Goal: Transaction & Acquisition: Purchase product/service

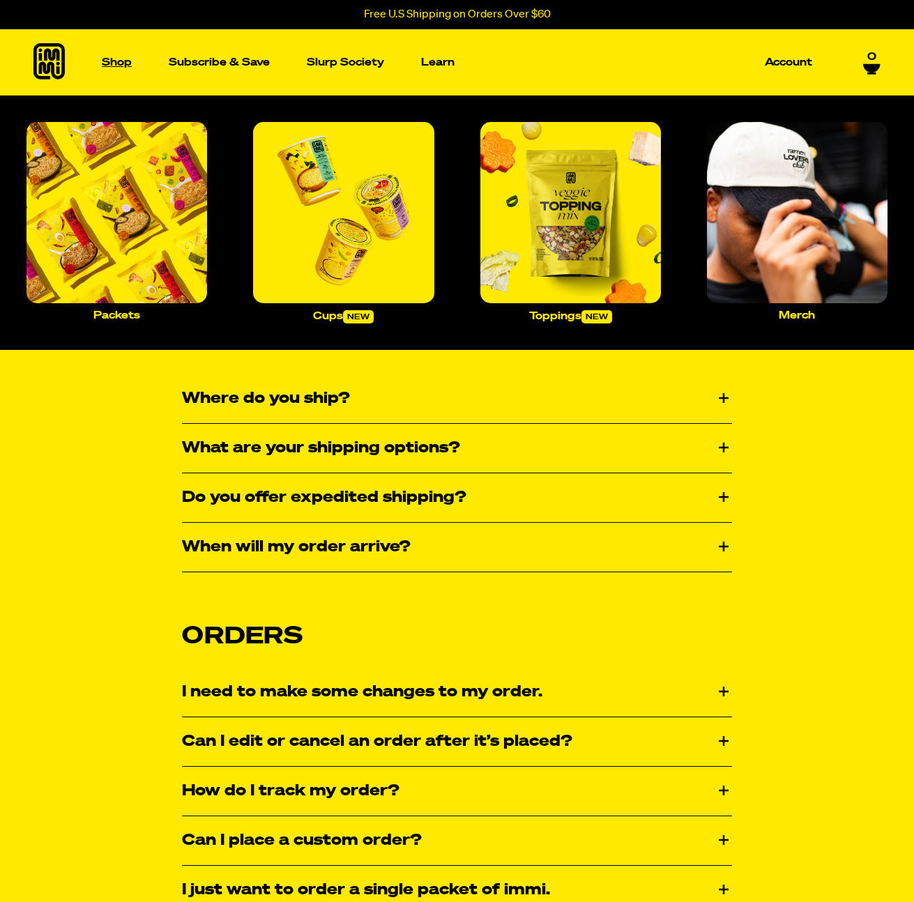
click at [118, 73] on link "Shop" at bounding box center [116, 62] width 41 height 66
click at [159, 209] on img "Main navigation" at bounding box center [116, 212] width 180 height 180
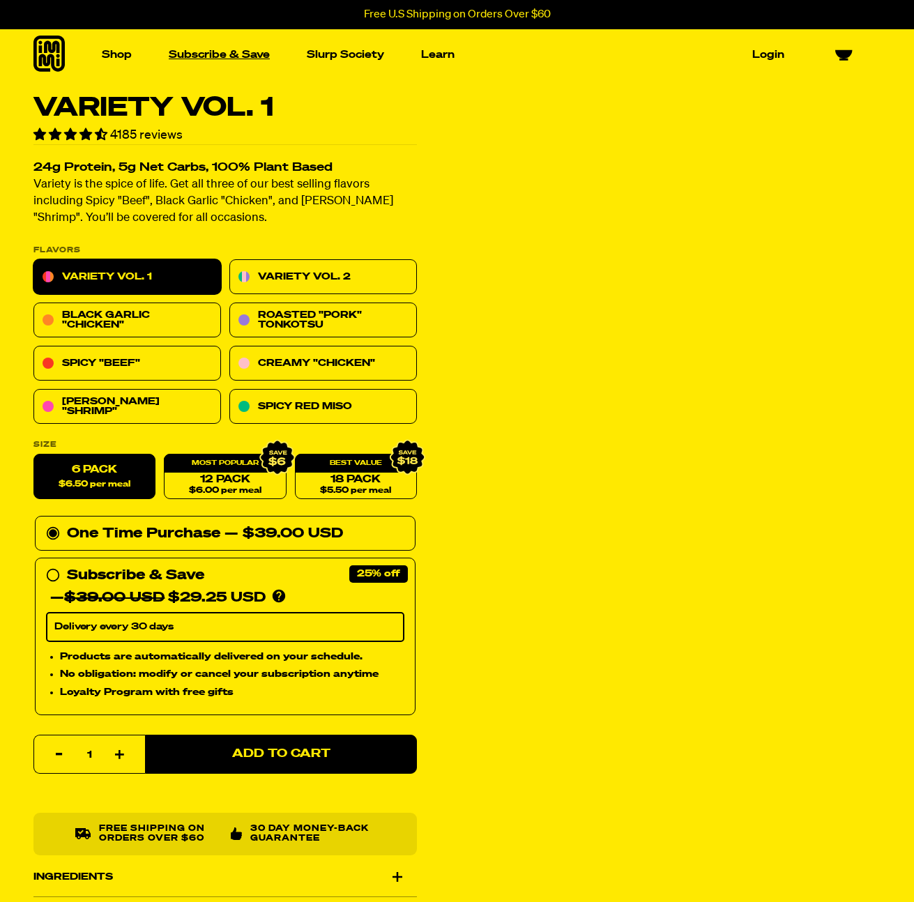
click at [215, 56] on link "Subscribe & Save" at bounding box center [219, 55] width 112 height 22
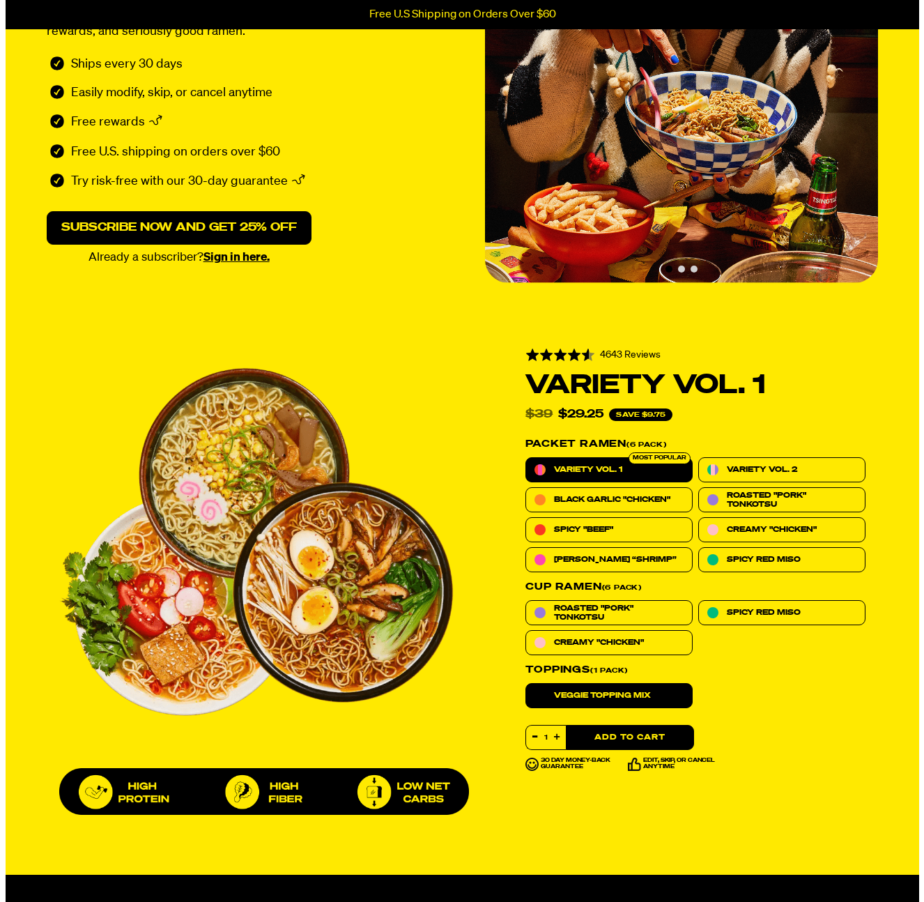
scroll to position [299, 0]
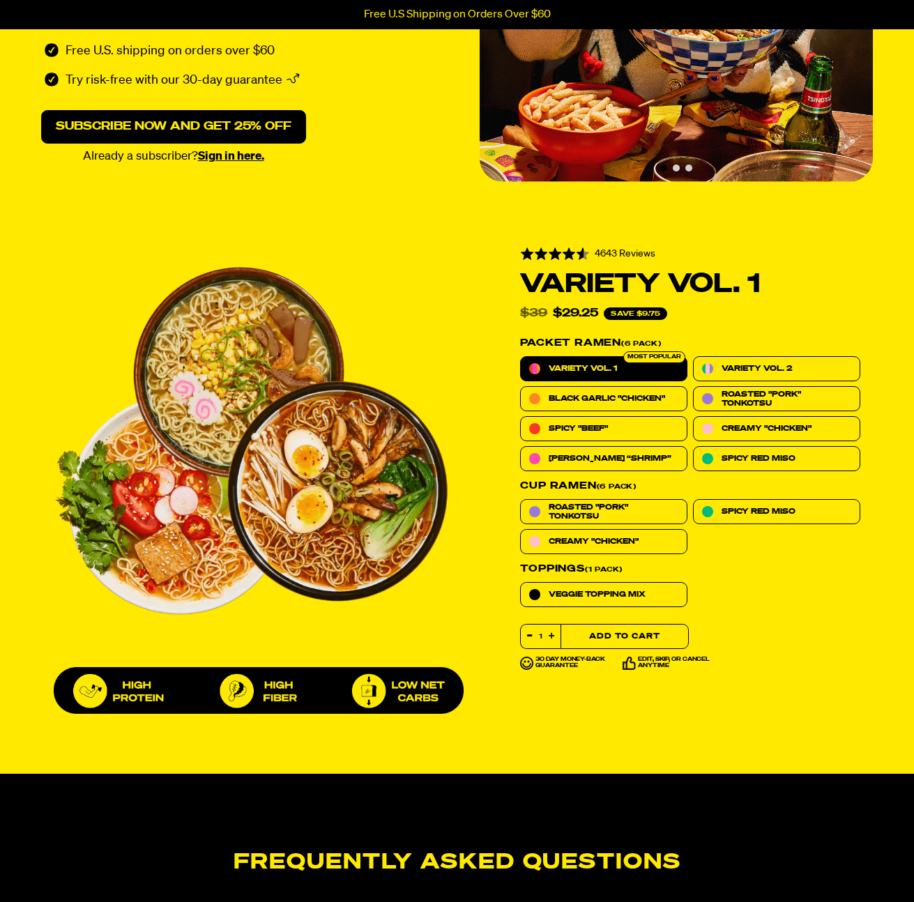
click at [630, 638] on button "Add to Cart" at bounding box center [624, 636] width 128 height 25
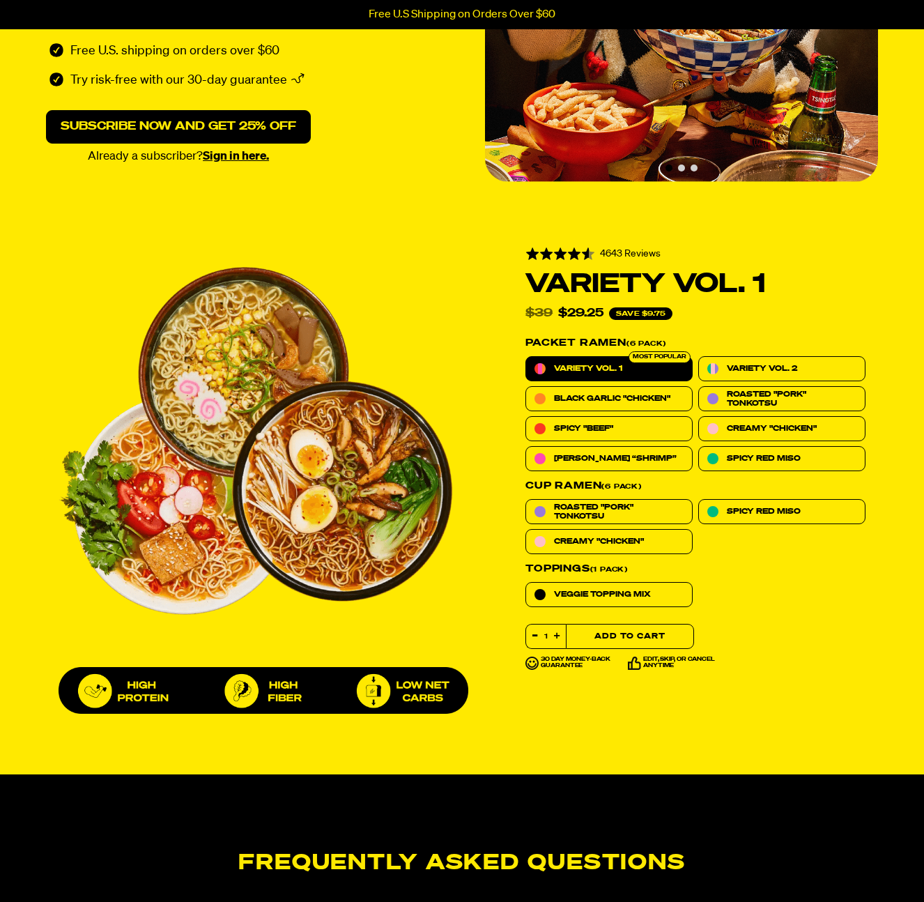
select select "Every 30 Days"
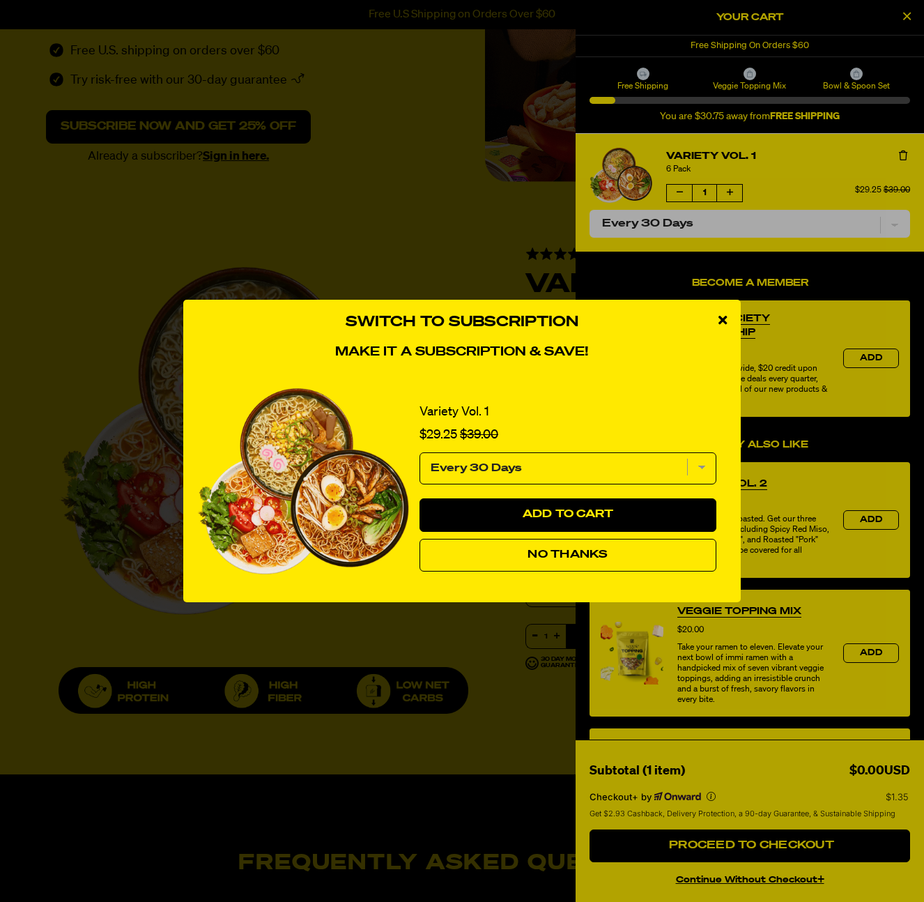
click at [551, 556] on span "No Thanks" at bounding box center [568, 554] width 80 height 11
click at [443, 542] on div at bounding box center [462, 451] width 924 height 902
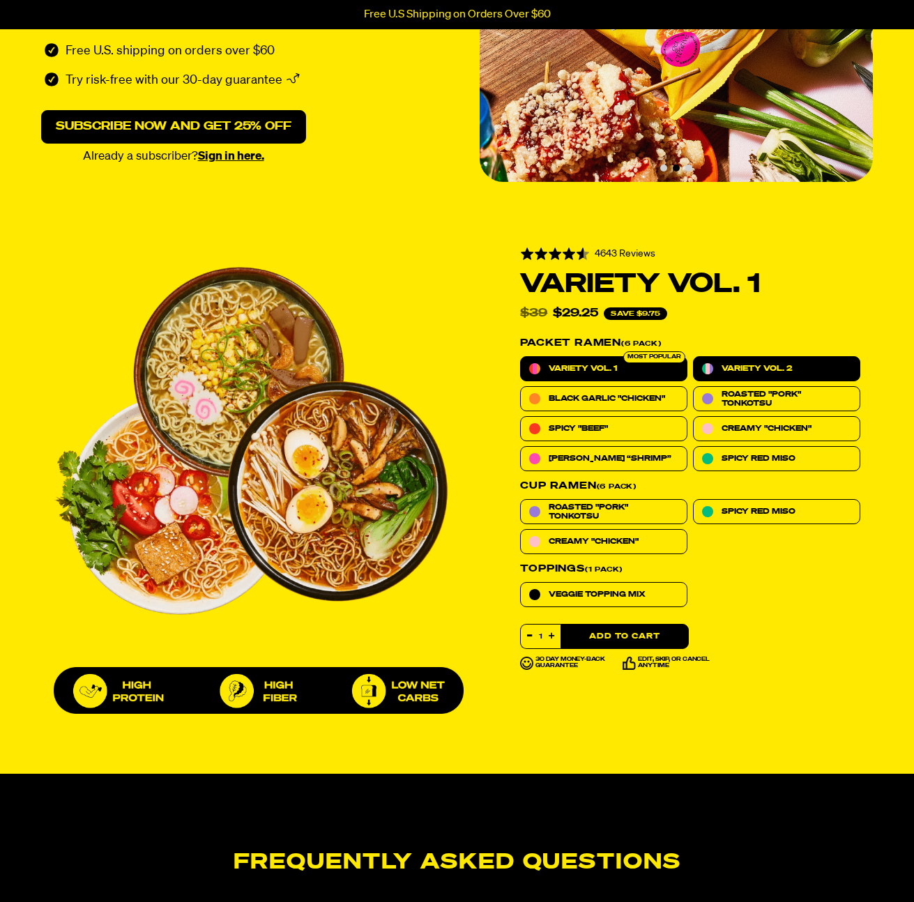
click at [735, 364] on span "Variety Vol. 2" at bounding box center [756, 368] width 70 height 9
click at [693, 357] on input "Variety Vol. 2" at bounding box center [693, 356] width 1 height 1
radio input "true"
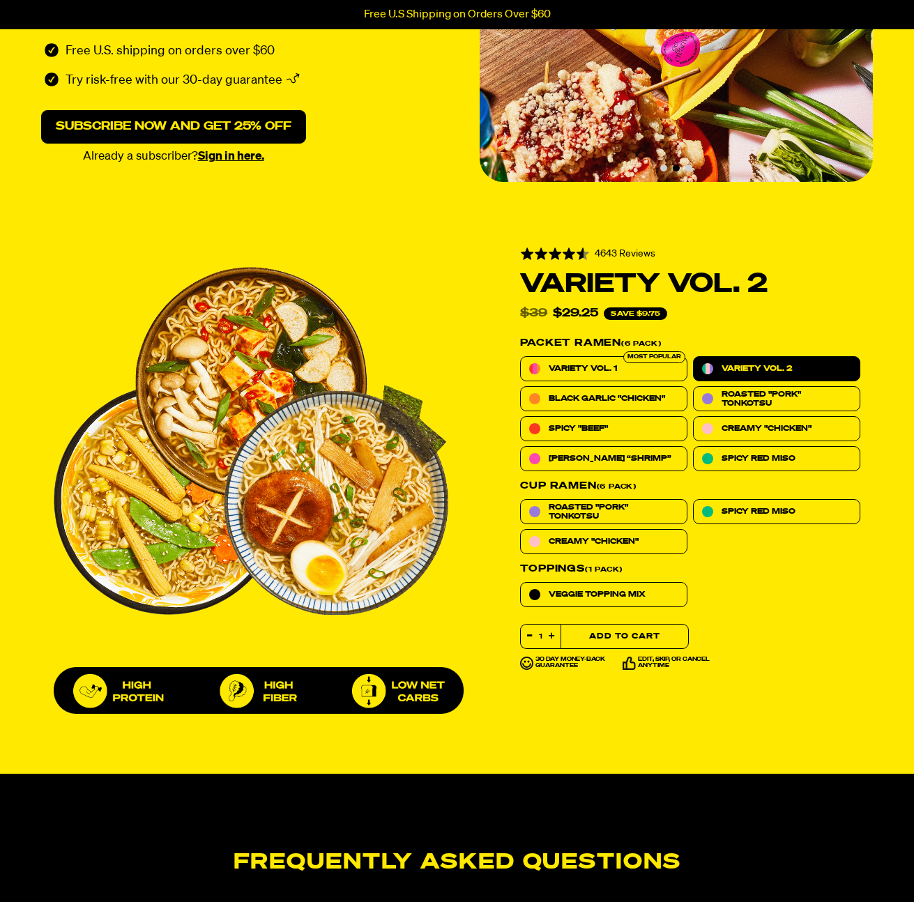
click at [643, 630] on button "Add to Cart" at bounding box center [624, 636] width 128 height 25
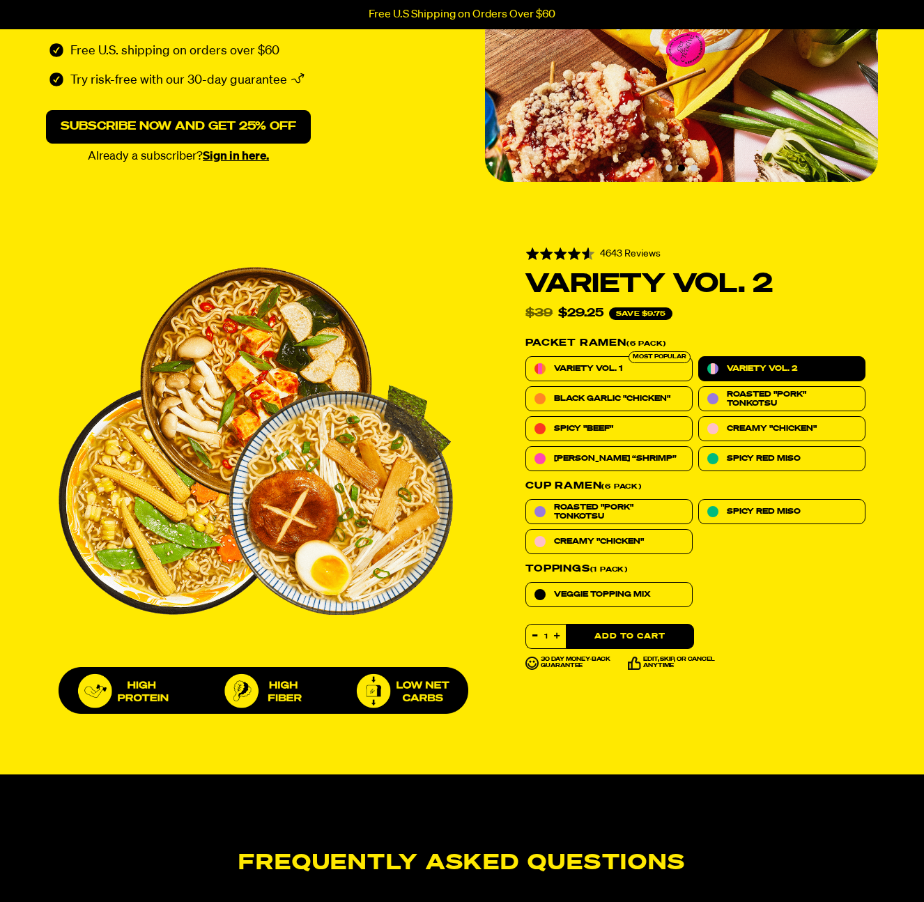
select select "Every 30 Days"
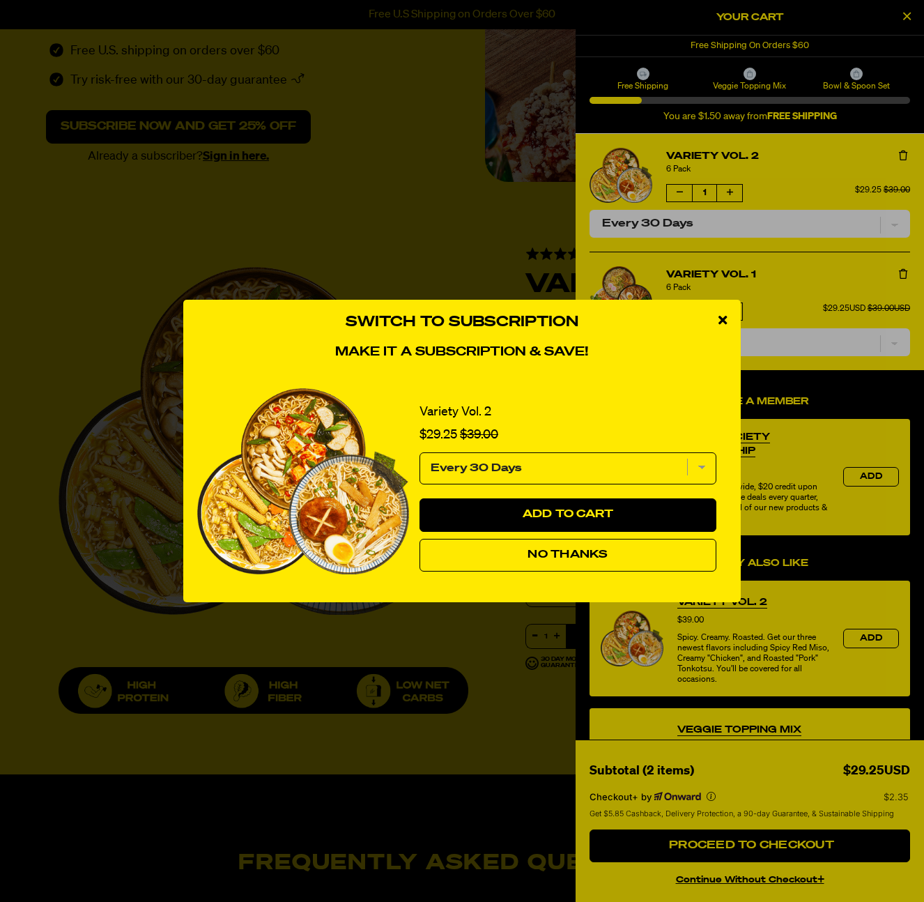
click at [436, 597] on div "Switch to Subscription Make it a subscription & save! Variety Vol. 2 Sale price…" at bounding box center [462, 451] width 558 height 302
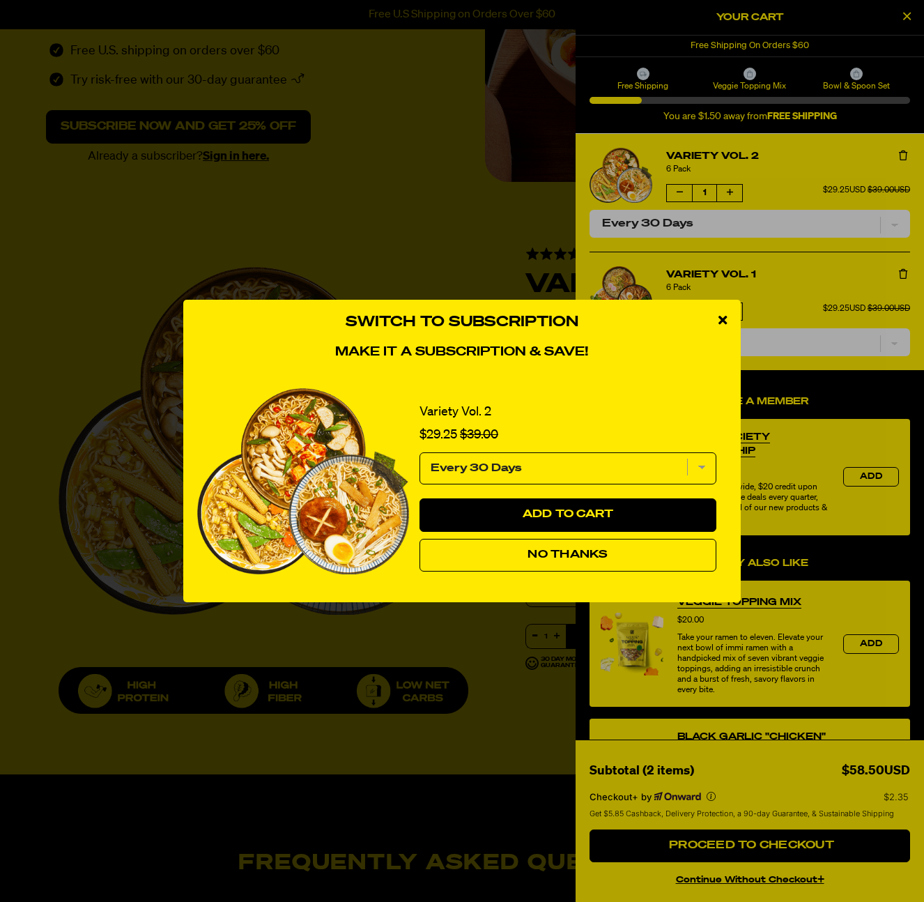
click at [604, 555] on span "No Thanks" at bounding box center [568, 554] width 80 height 11
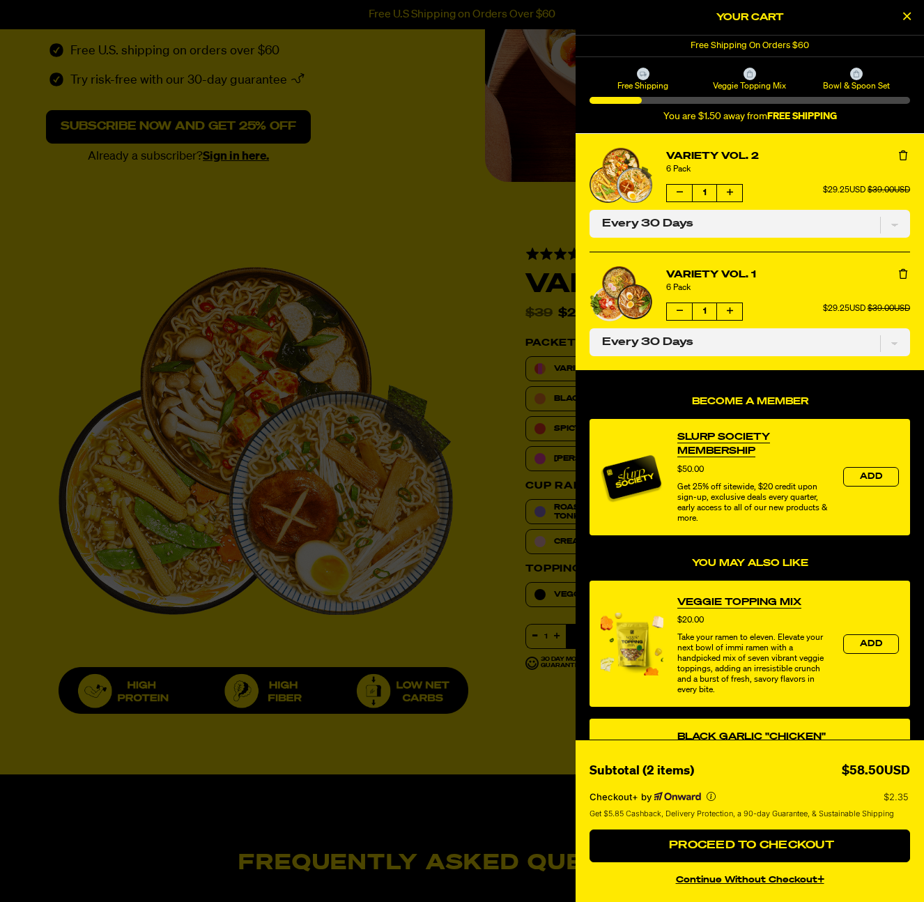
click at [736, 195] on button "Increase quantity of Variety Vol. 2" at bounding box center [729, 193] width 25 height 17
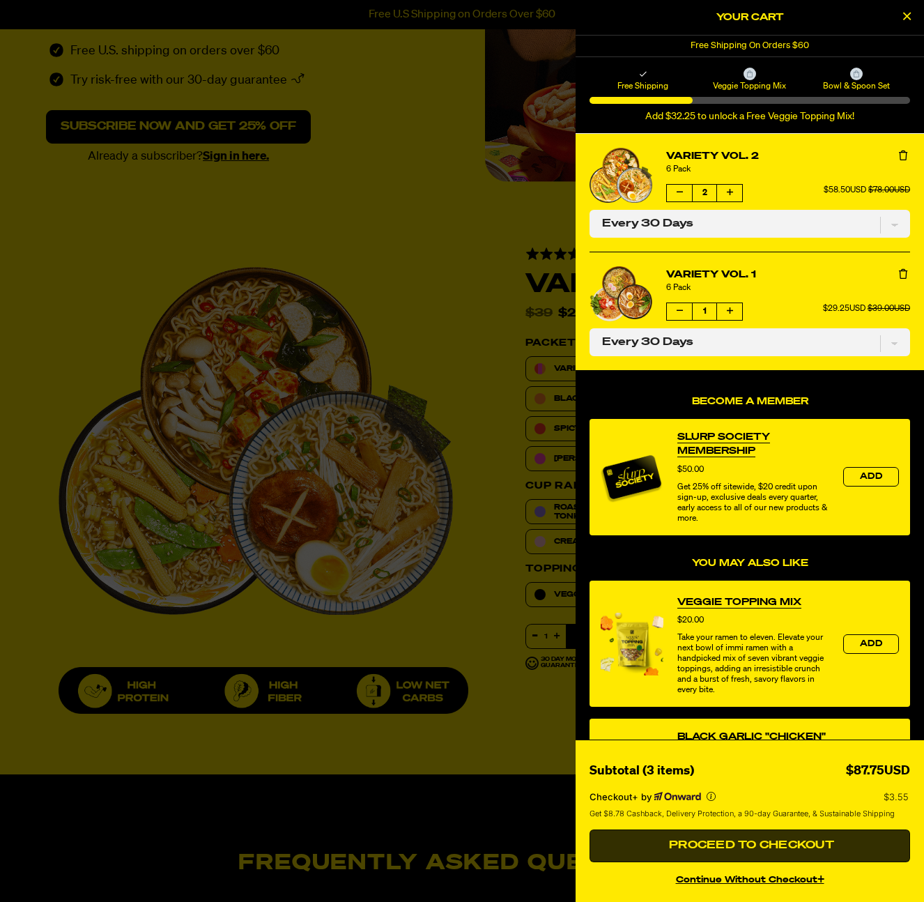
click at [755, 847] on span "Proceed to Checkout" at bounding box center [750, 845] width 169 height 11
